Goal: Information Seeking & Learning: Learn about a topic

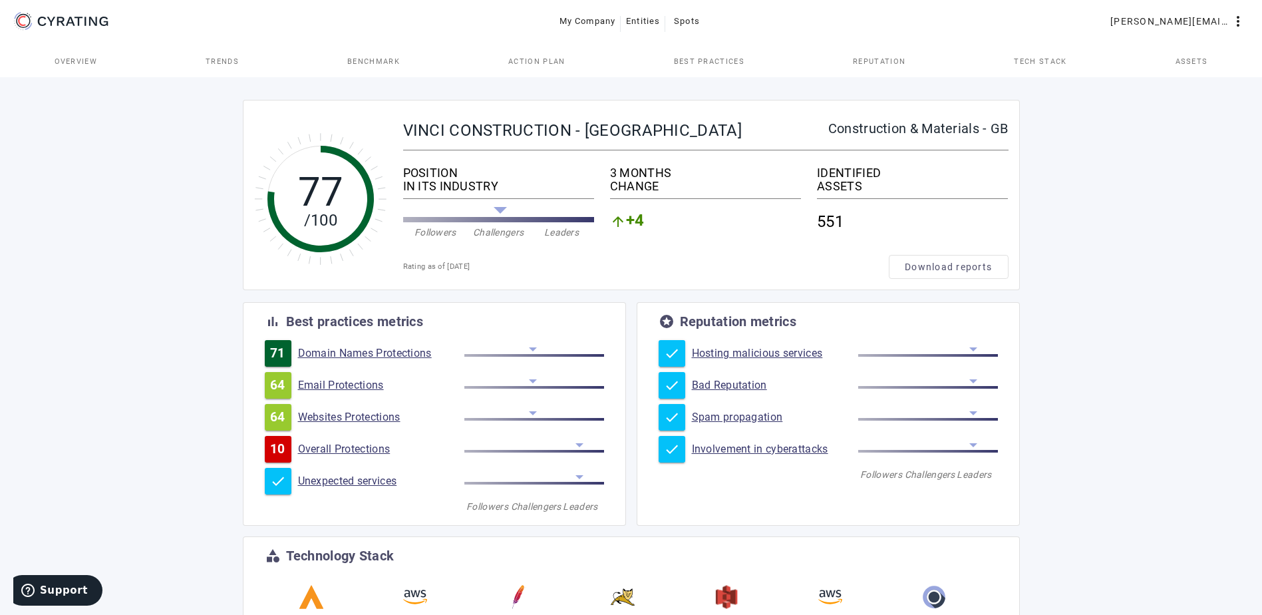
click at [357, 353] on link "Domain Names Protections" at bounding box center [381, 353] width 166 height 13
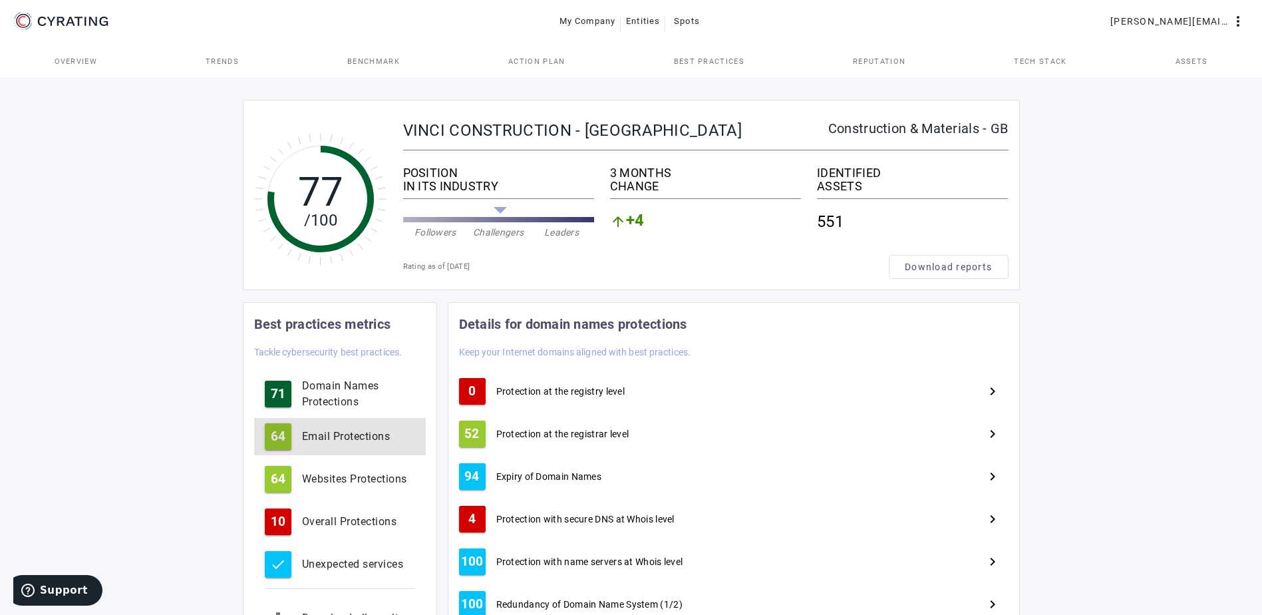
click at [359, 432] on div "Email Protections" at bounding box center [358, 436] width 113 height 16
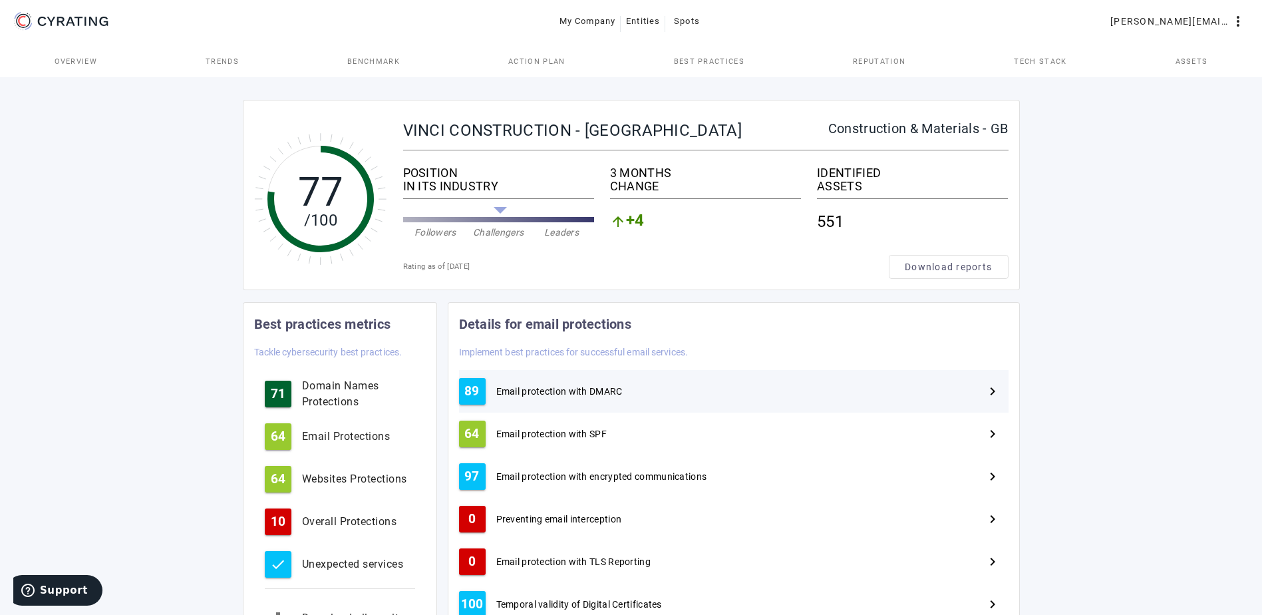
click at [587, 382] on div "89 Email protection with DMARC navigate_next" at bounding box center [733, 391] width 549 height 43
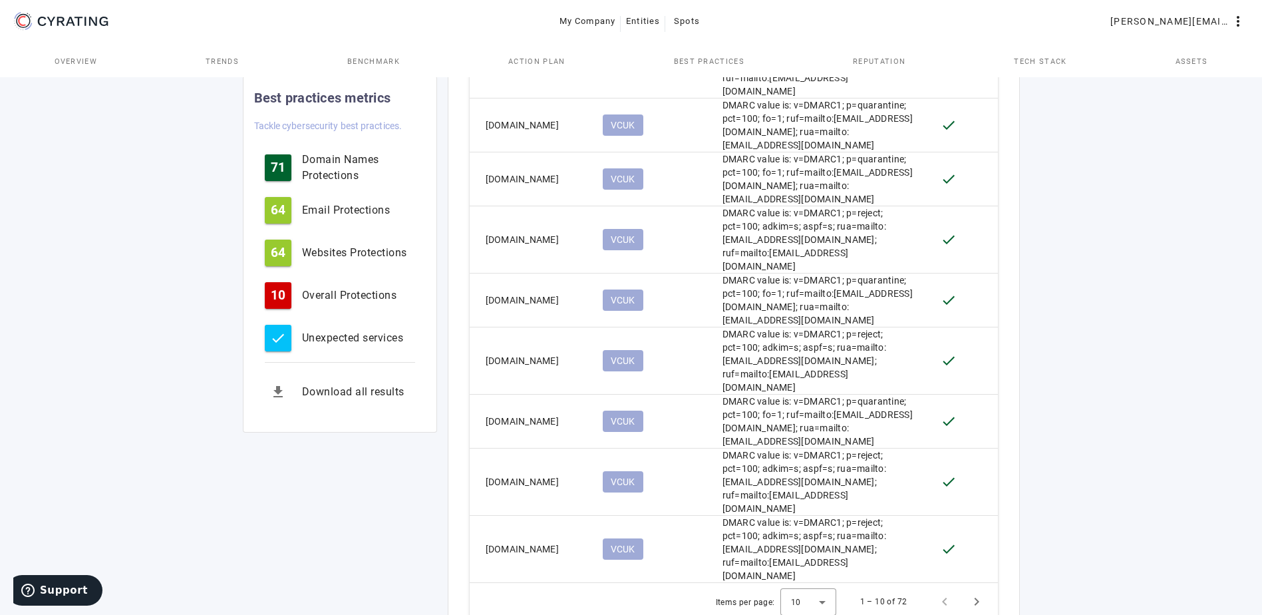
scroll to position [849, 0]
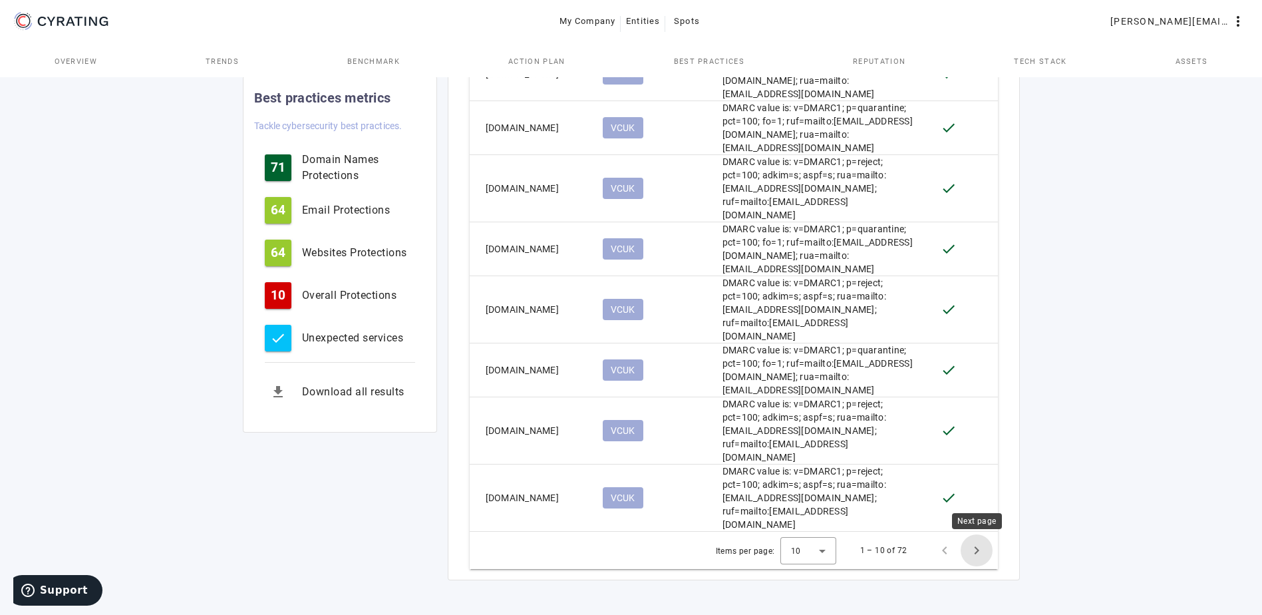
click at [979, 550] on span "Next page" at bounding box center [977, 550] width 32 height 32
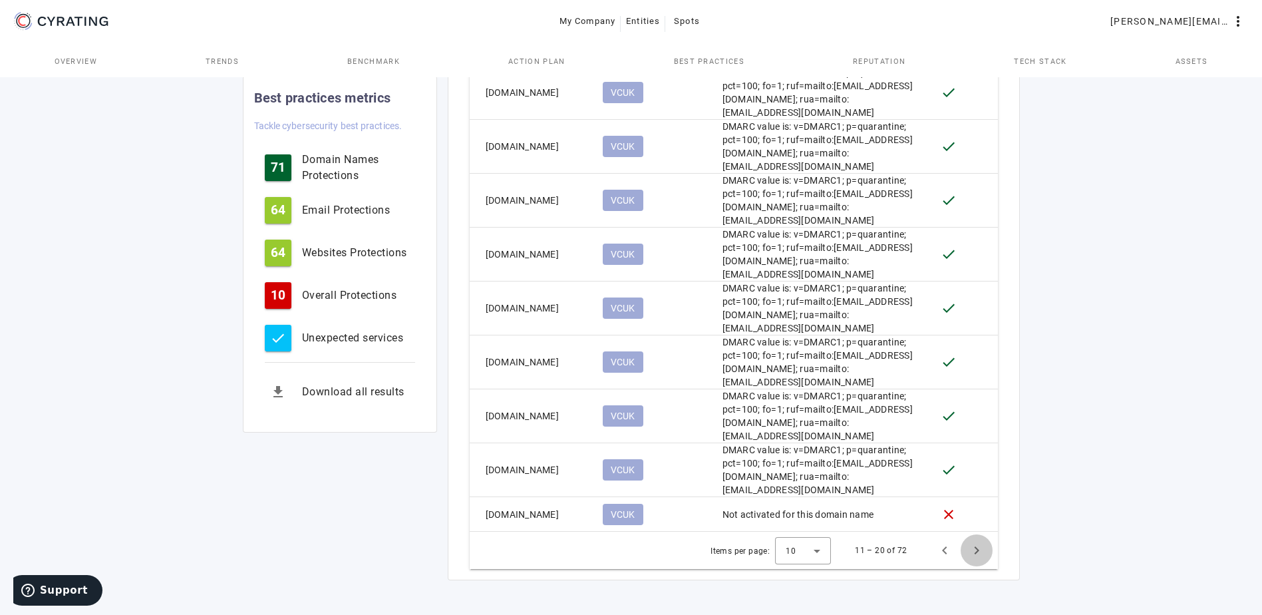
scroll to position [750, 0]
click at [976, 545] on span "Next page" at bounding box center [977, 550] width 32 height 32
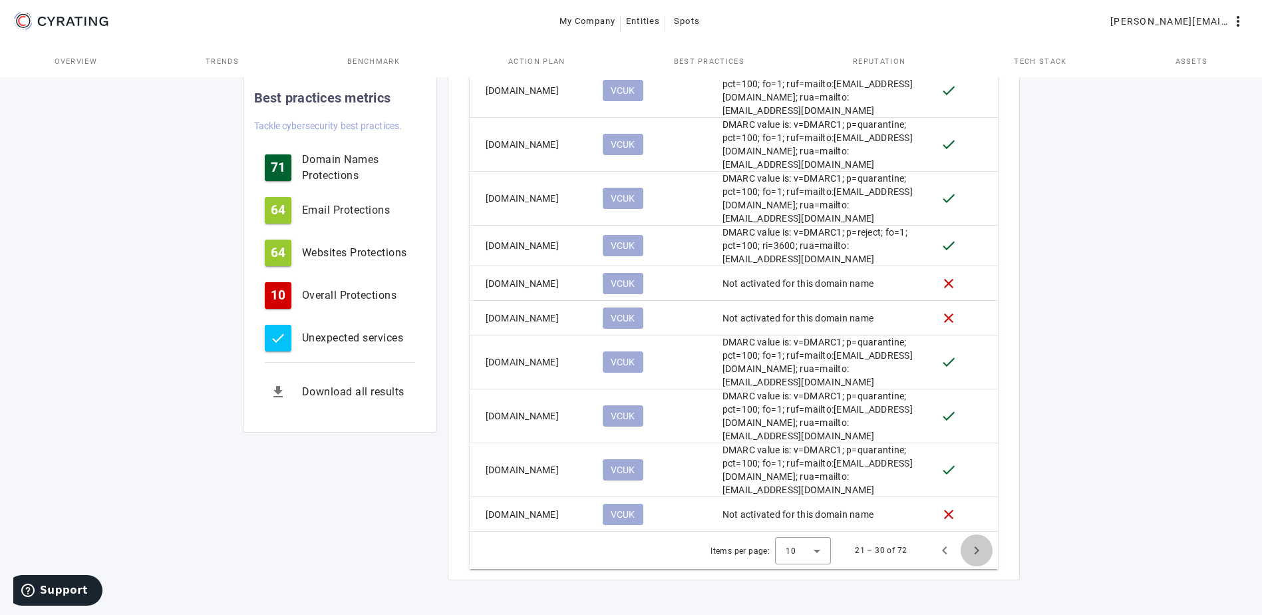
scroll to position [698, 0]
click at [976, 545] on span "Next page" at bounding box center [977, 550] width 32 height 32
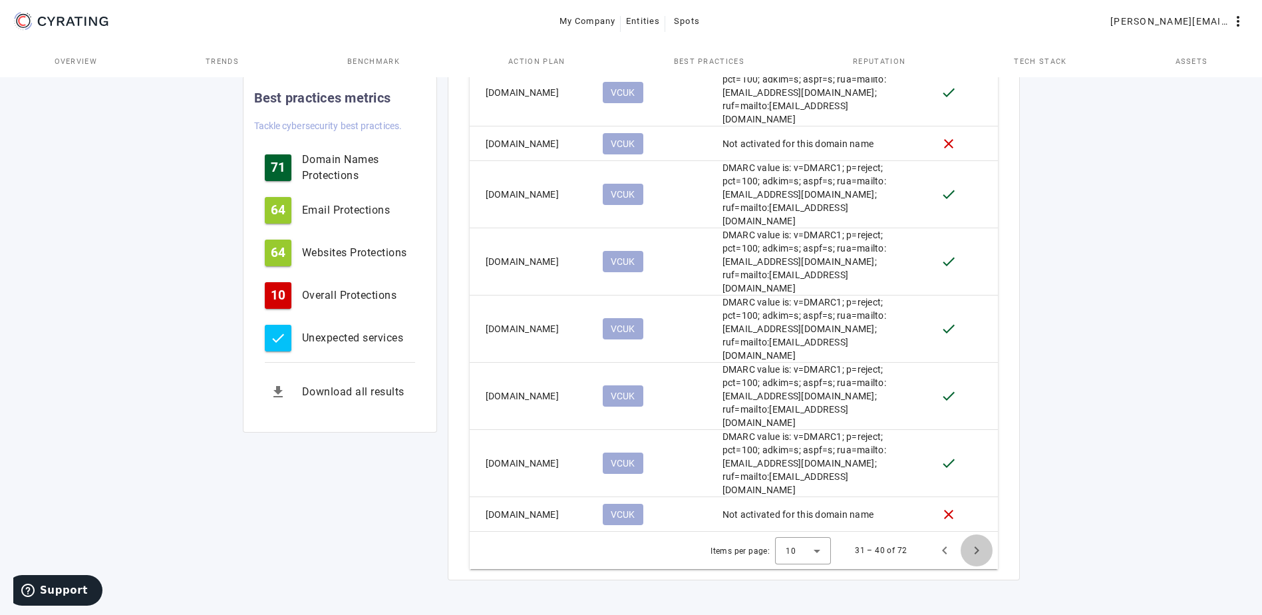
click at [978, 543] on span "Next page" at bounding box center [977, 550] width 32 height 32
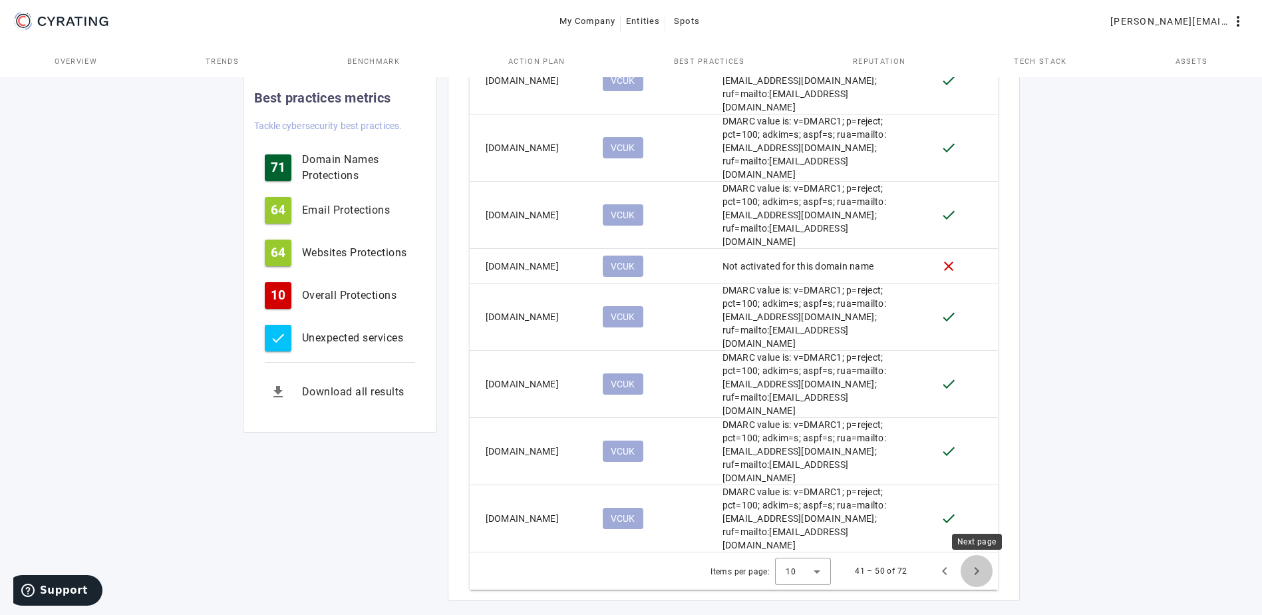
click at [976, 562] on span "Next page" at bounding box center [977, 571] width 32 height 32
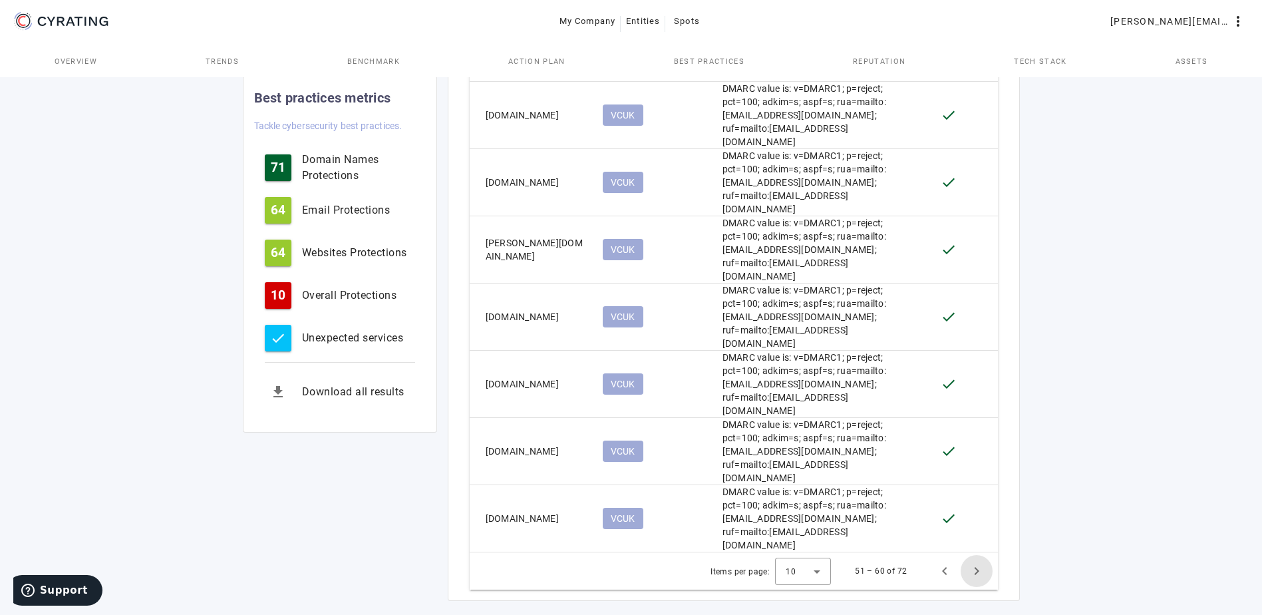
click at [976, 562] on span "Next page" at bounding box center [977, 571] width 32 height 32
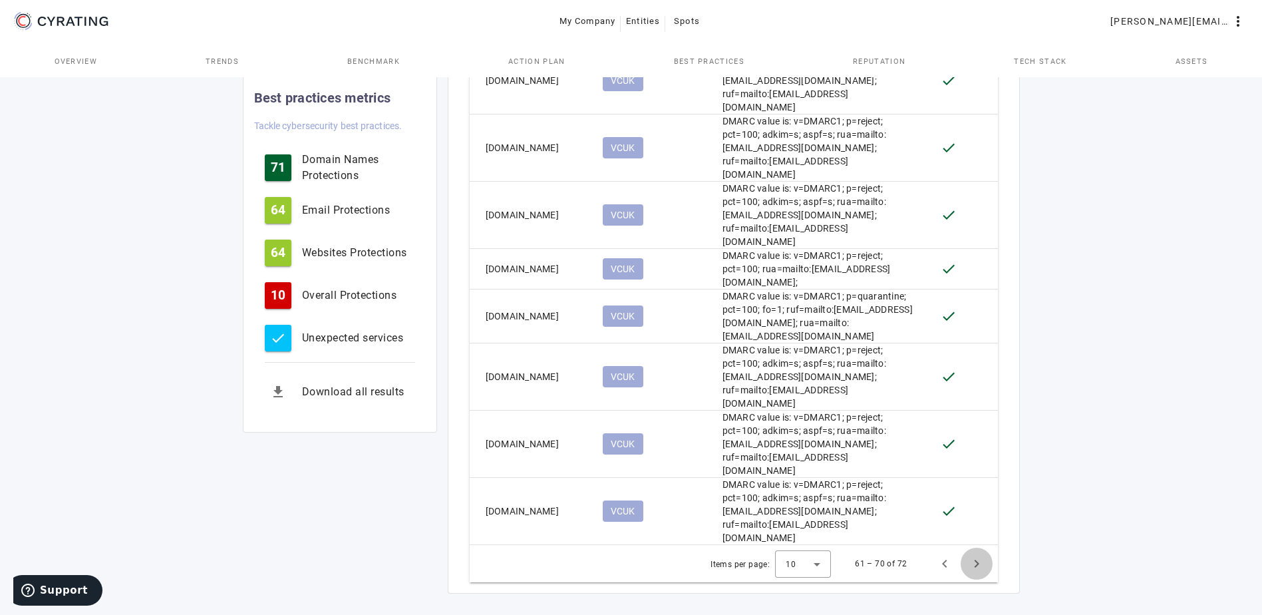
click at [976, 561] on span "Next page" at bounding box center [977, 563] width 32 height 32
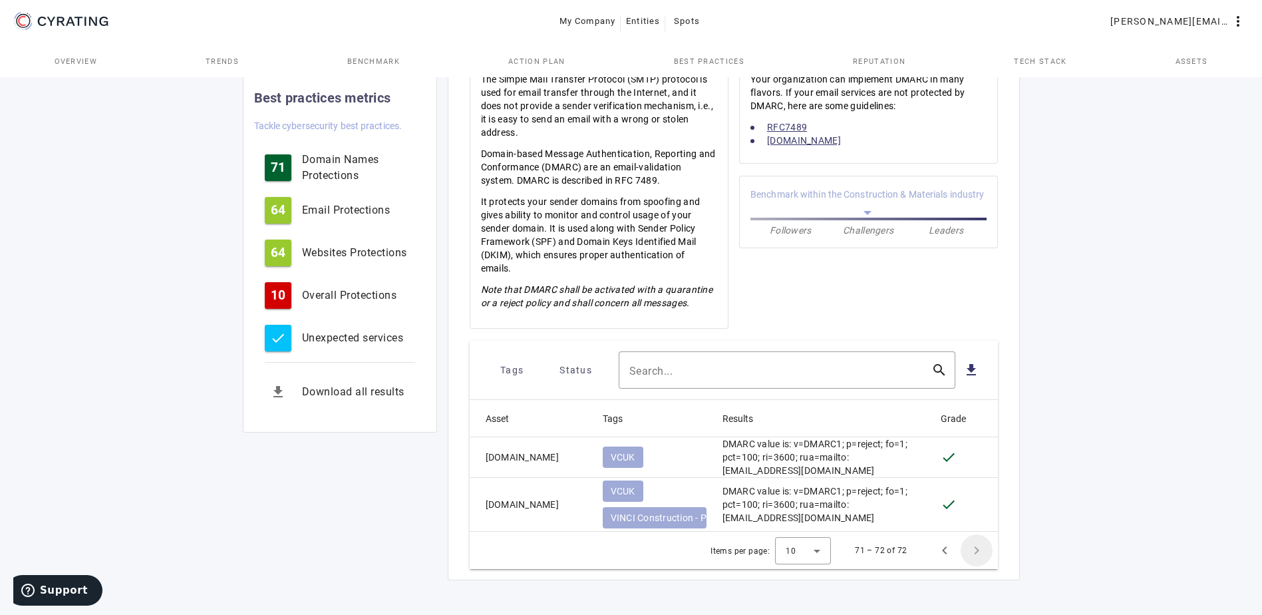
click at [976, 561] on span "Next page" at bounding box center [977, 550] width 32 height 32
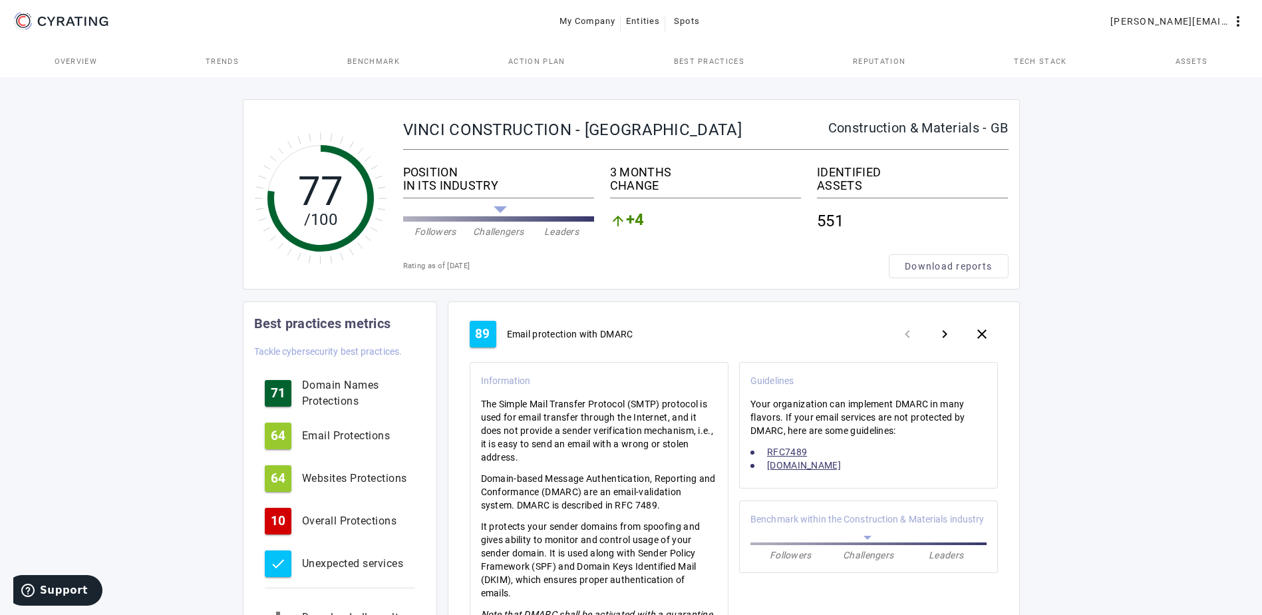
scroll to position [0, 0]
click at [319, 391] on div "Domain Names Protections" at bounding box center [358, 394] width 113 height 32
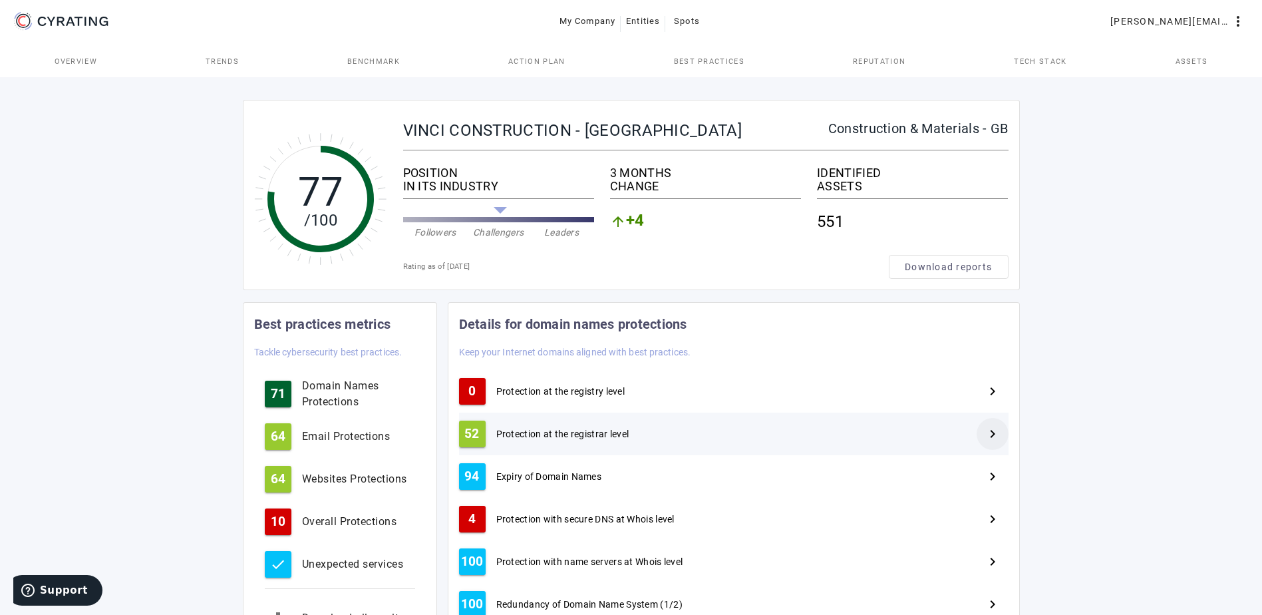
click at [994, 432] on mat-icon "navigate_next" at bounding box center [993, 434] width 16 height 16
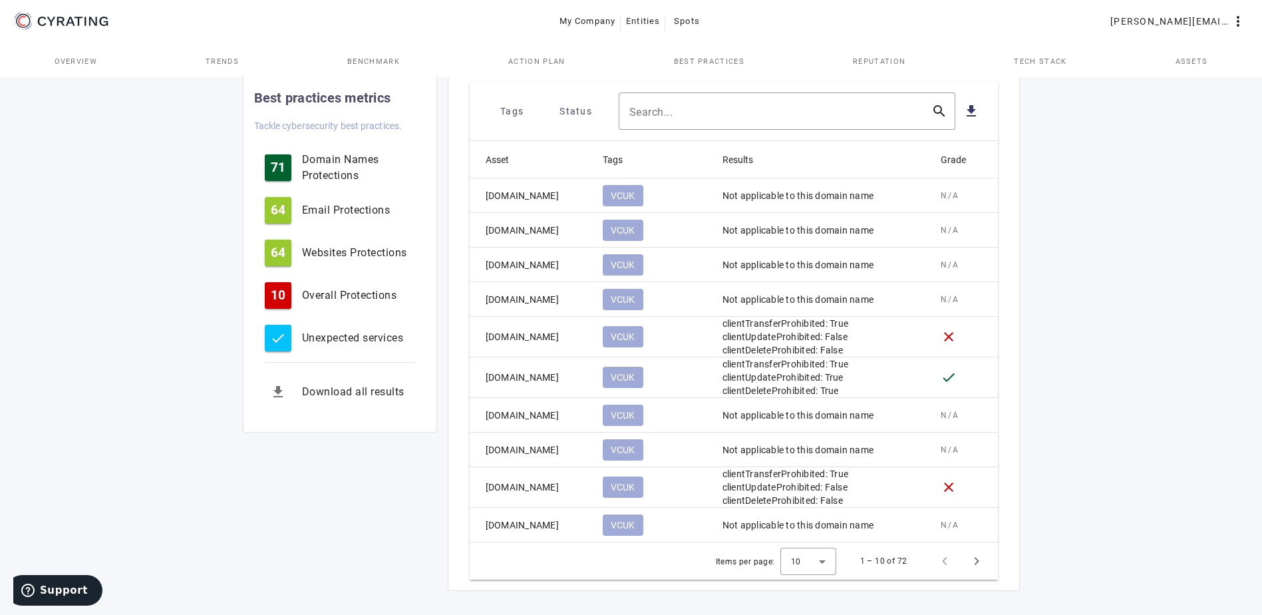
scroll to position [565, 0]
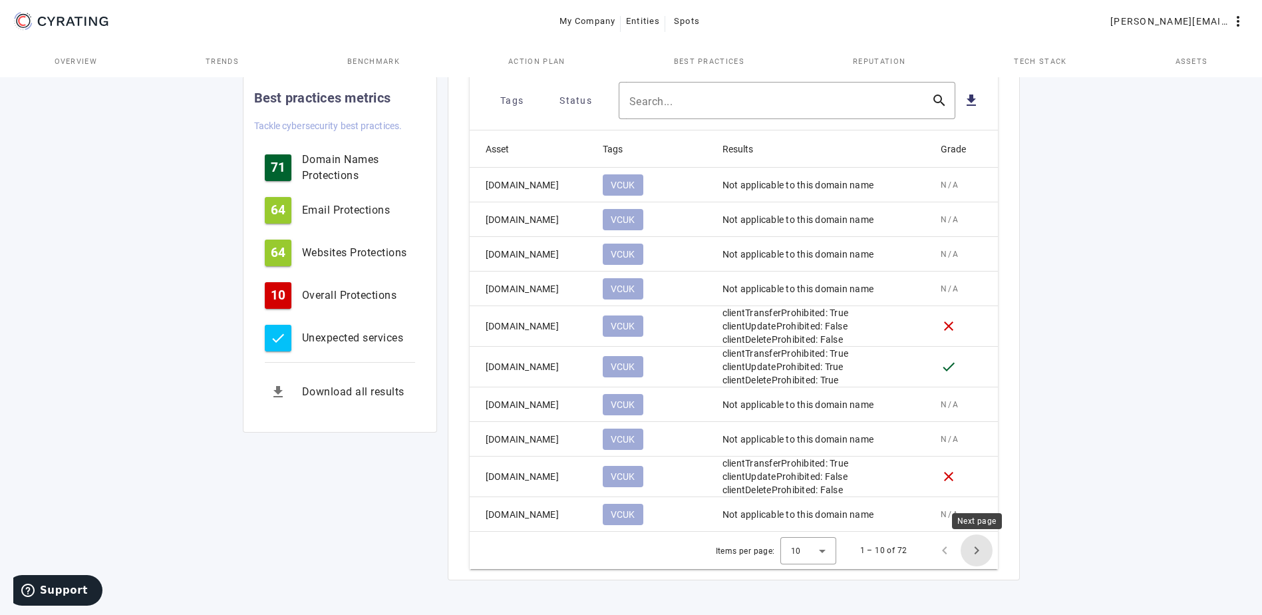
click at [974, 551] on span "Next page" at bounding box center [977, 550] width 32 height 32
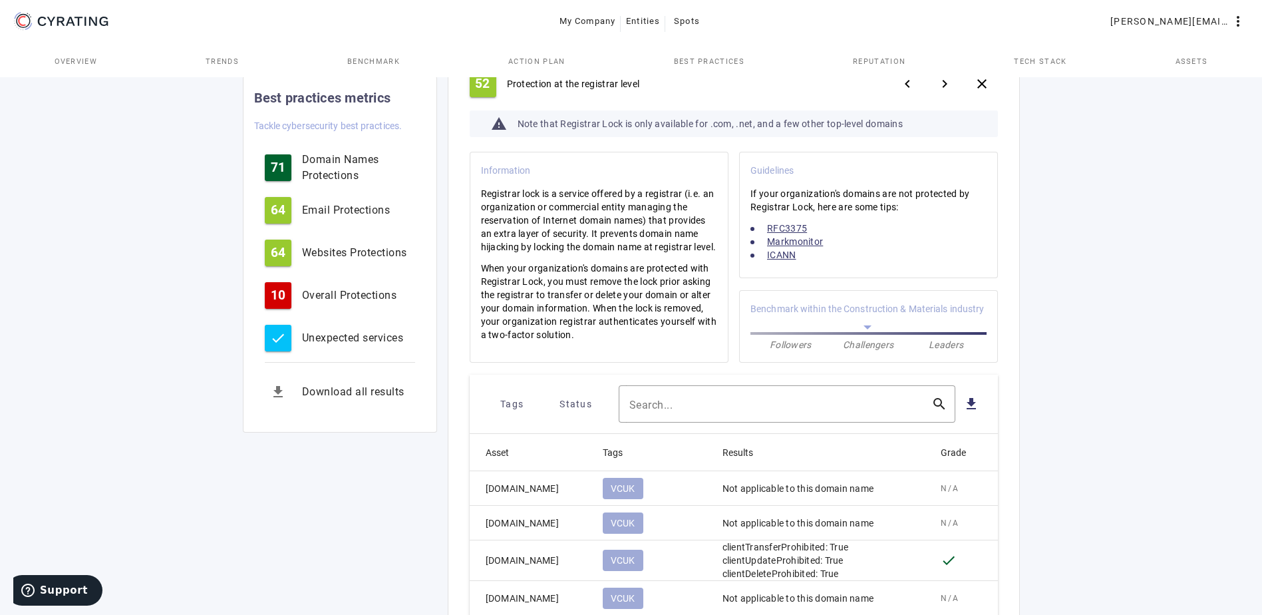
scroll to position [227, 0]
